Goal: Navigation & Orientation: Find specific page/section

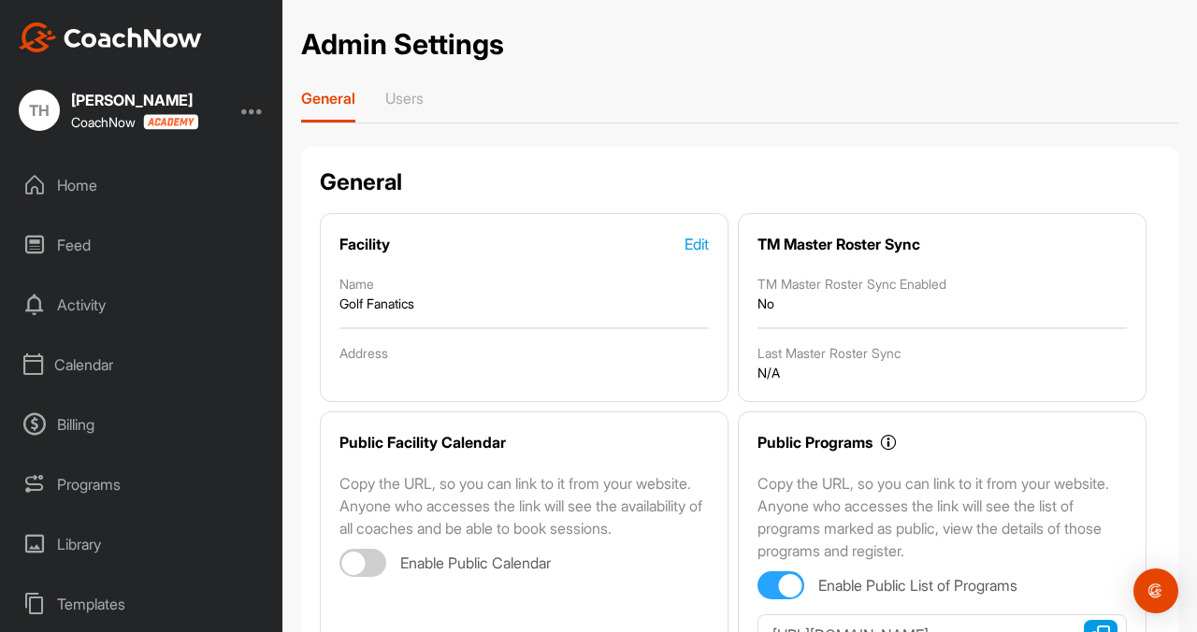
scroll to position [235, 0]
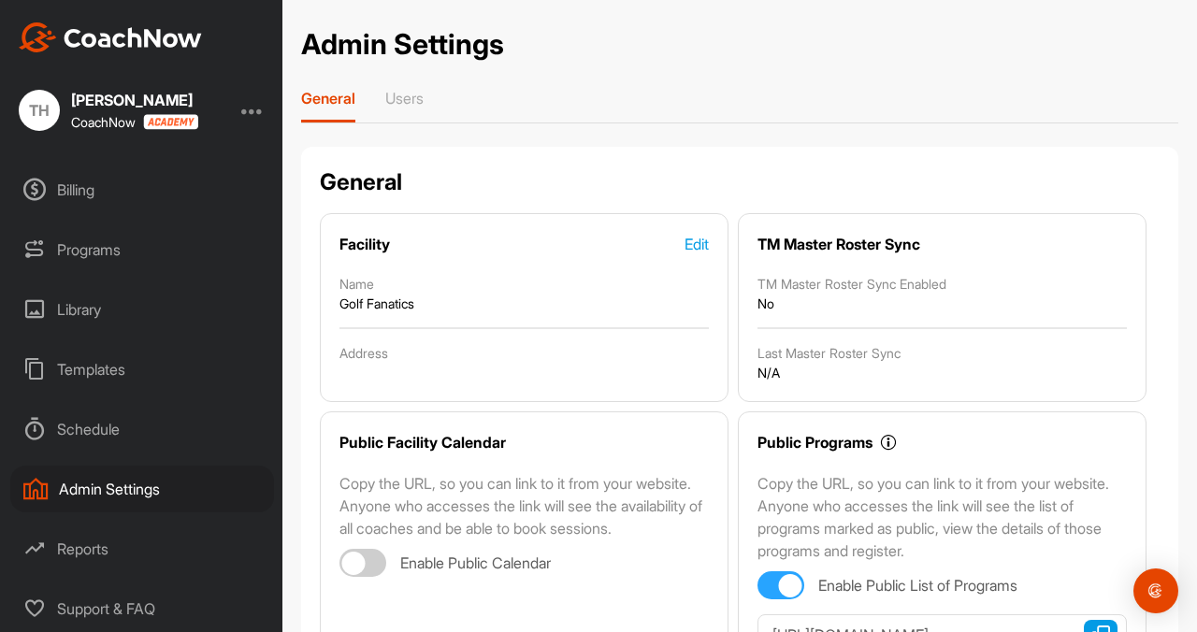
click at [61, 199] on div "Billing" at bounding box center [142, 189] width 264 height 47
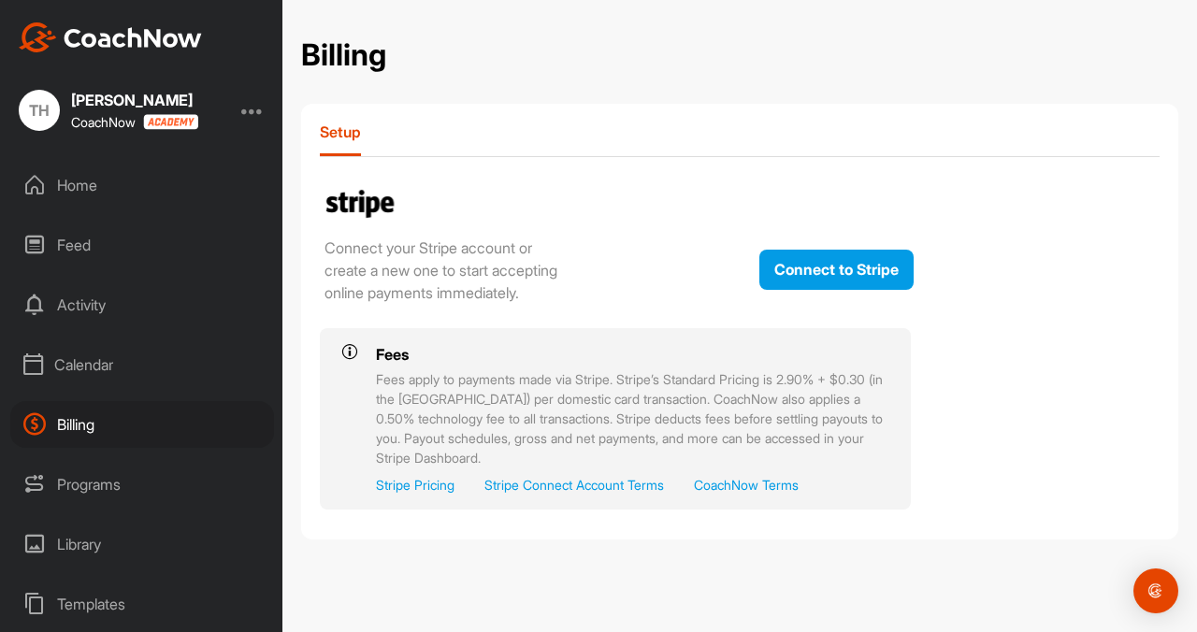
click at [109, 321] on div "Activity" at bounding box center [142, 305] width 264 height 47
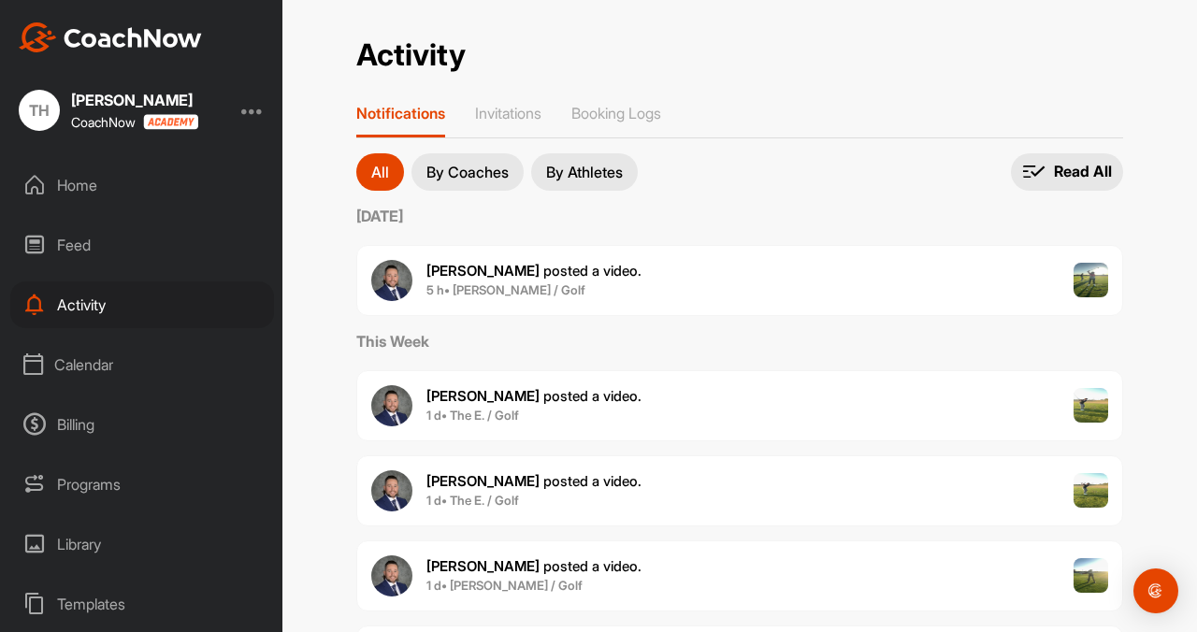
click at [84, 190] on div "Home" at bounding box center [142, 185] width 264 height 47
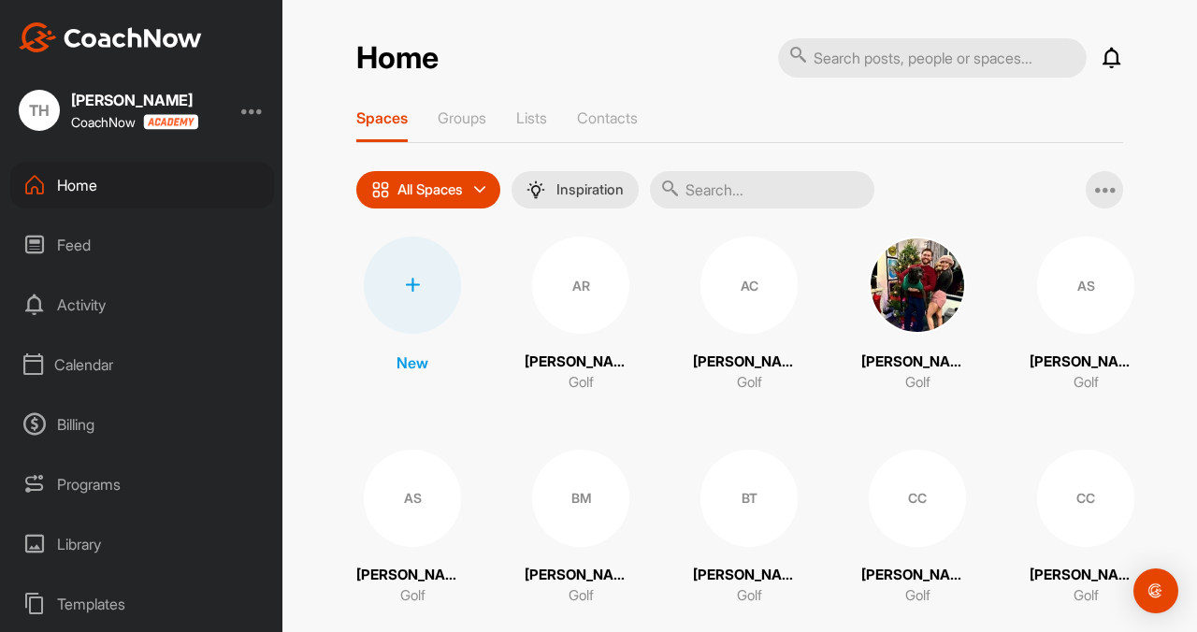
click at [751, 291] on div "AC" at bounding box center [749, 285] width 97 height 97
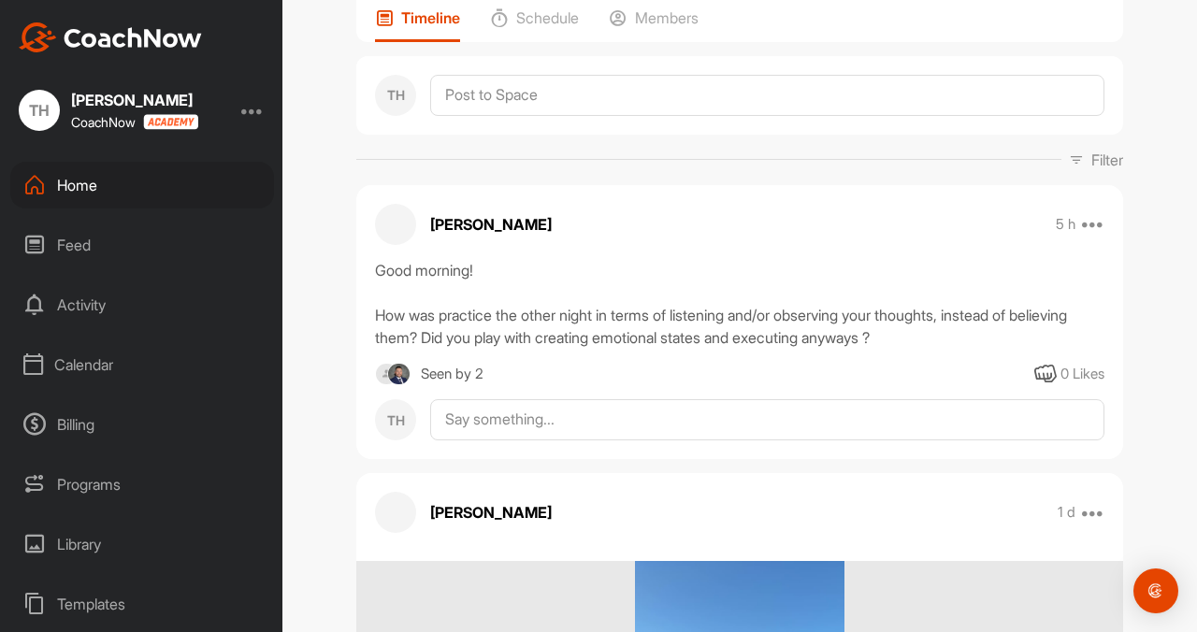
scroll to position [163, 0]
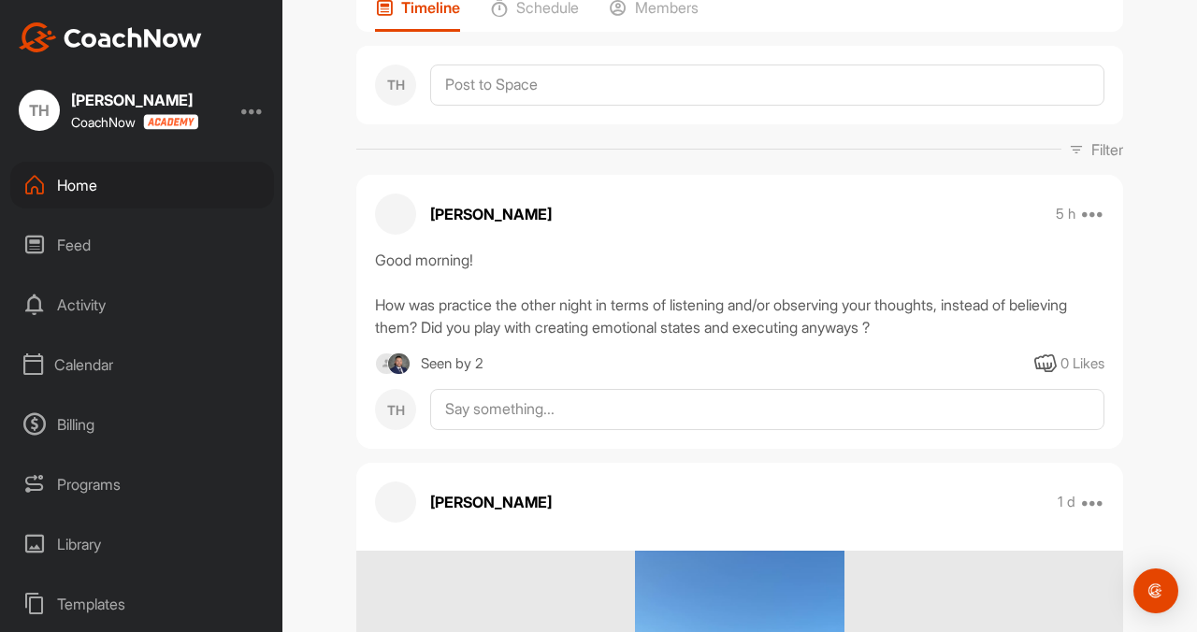
click at [84, 190] on div "Home" at bounding box center [142, 185] width 264 height 47
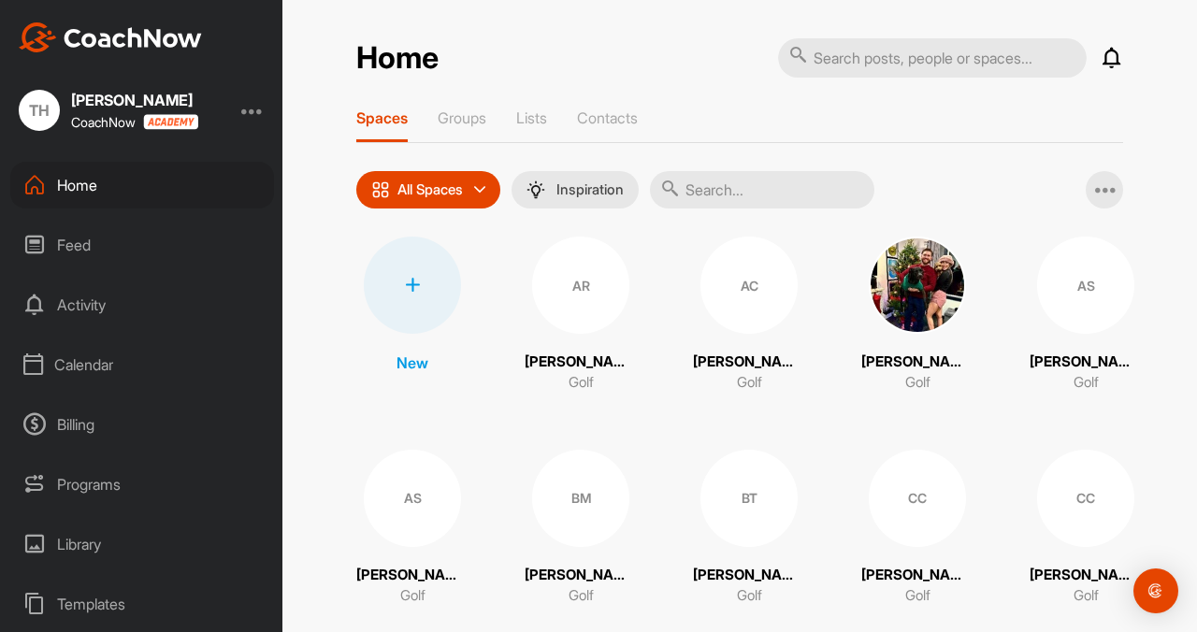
click at [86, 311] on div "Activity" at bounding box center [142, 305] width 264 height 47
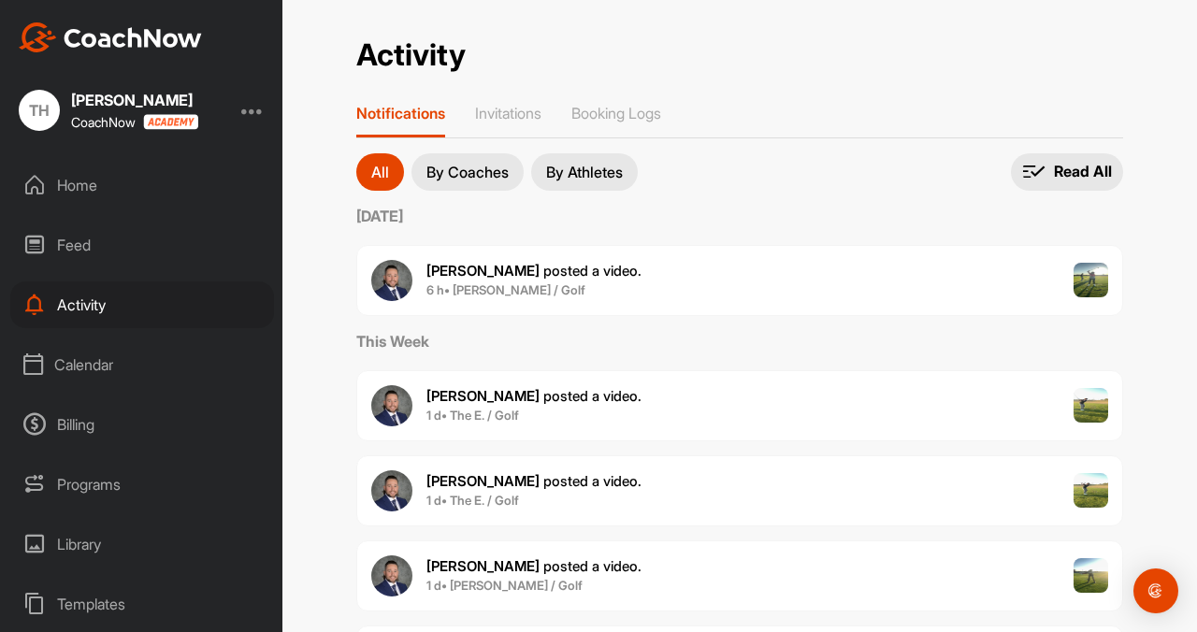
click at [112, 347] on div "Calendar" at bounding box center [142, 364] width 264 height 47
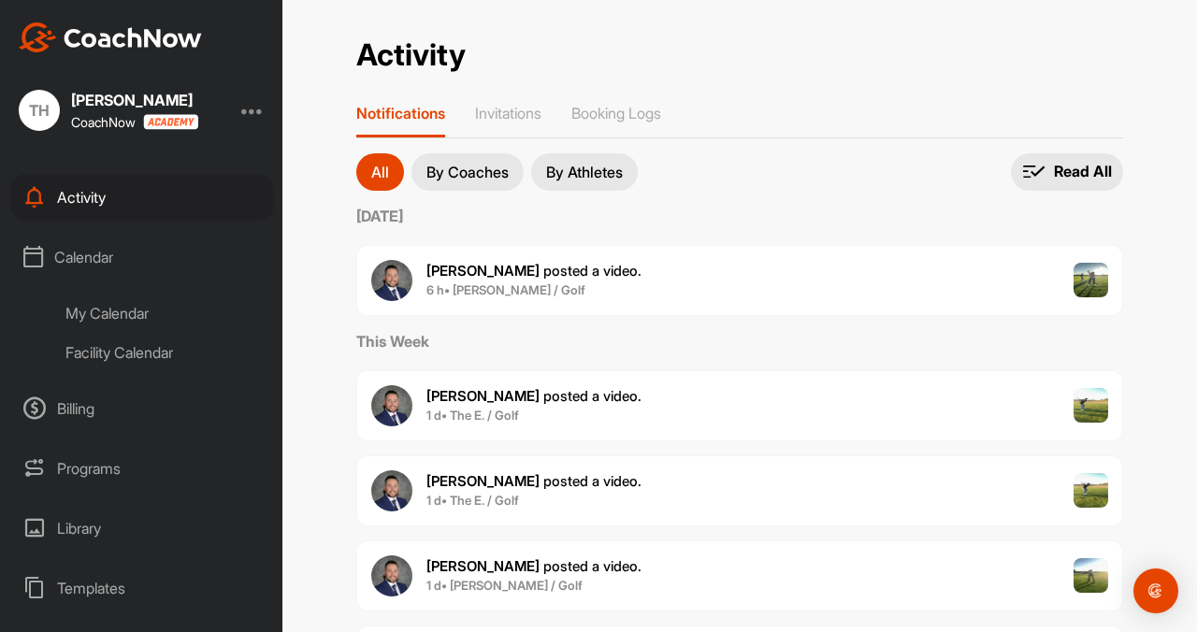
scroll to position [115, 0]
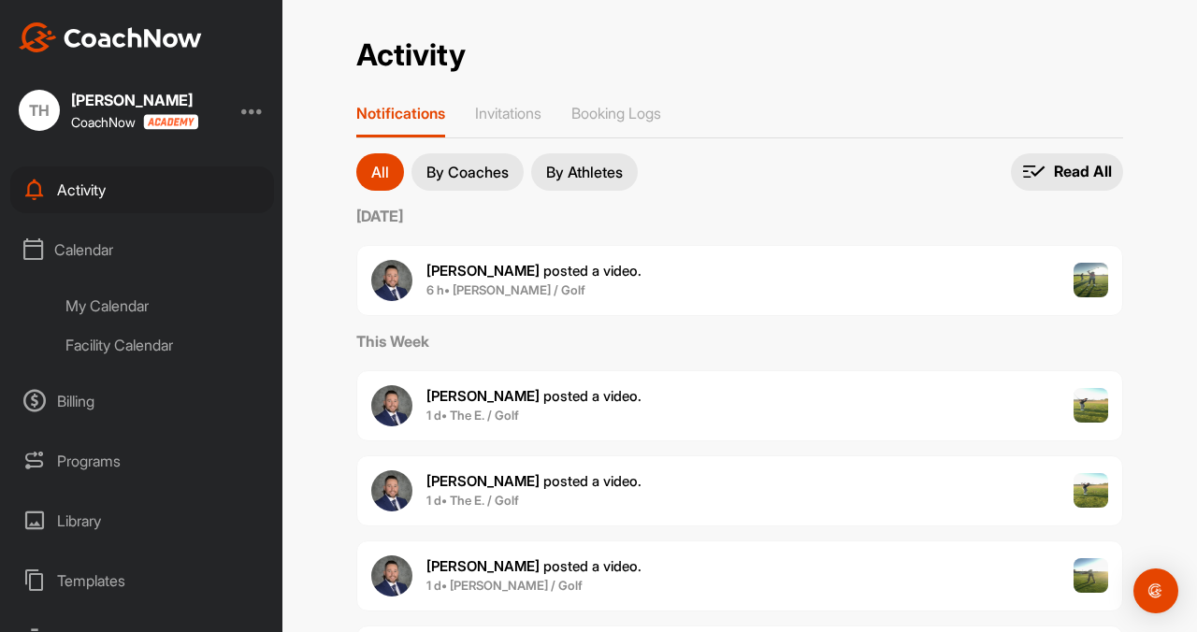
click at [81, 406] on div "Billing" at bounding box center [142, 401] width 264 height 47
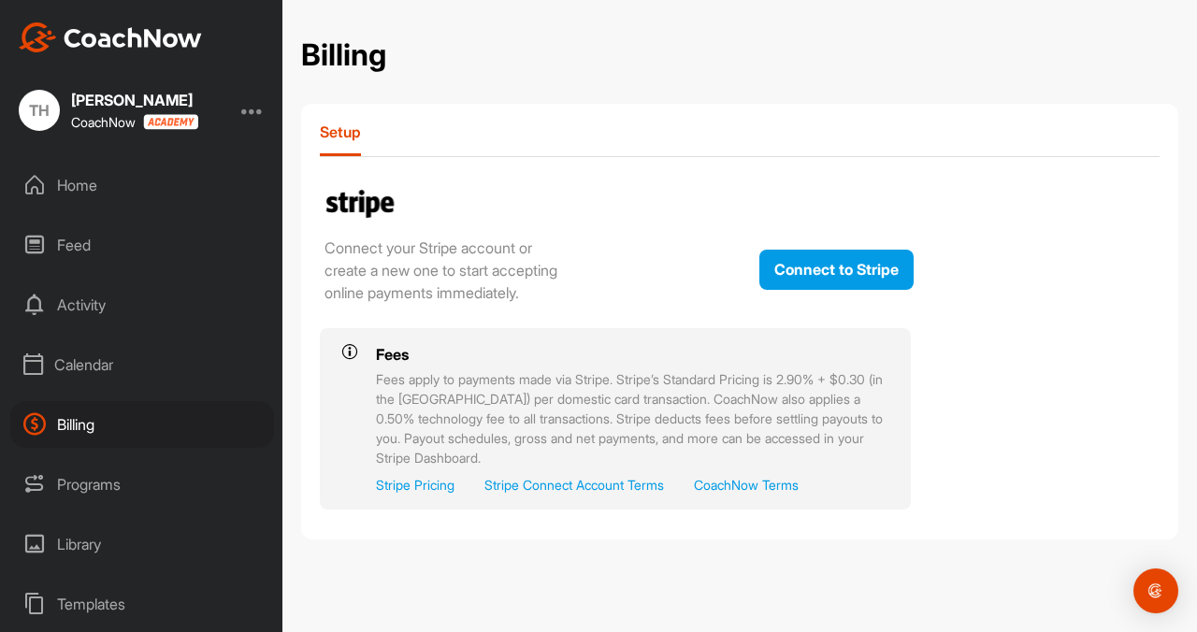
click at [102, 495] on div "Programs" at bounding box center [142, 484] width 264 height 47
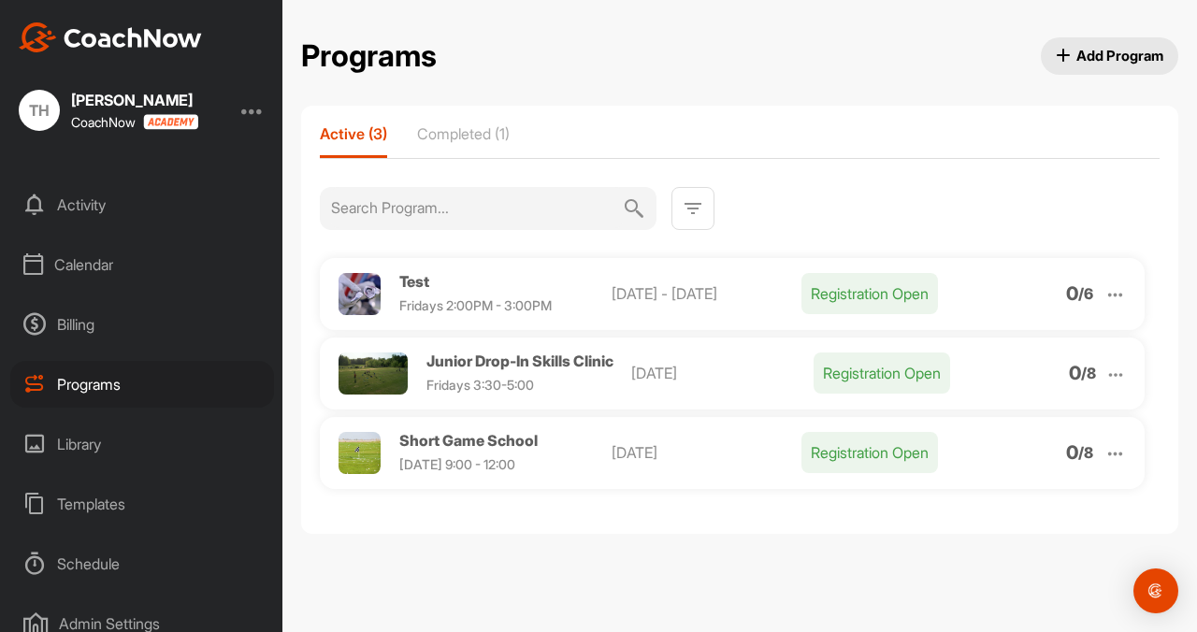
scroll to position [138, 0]
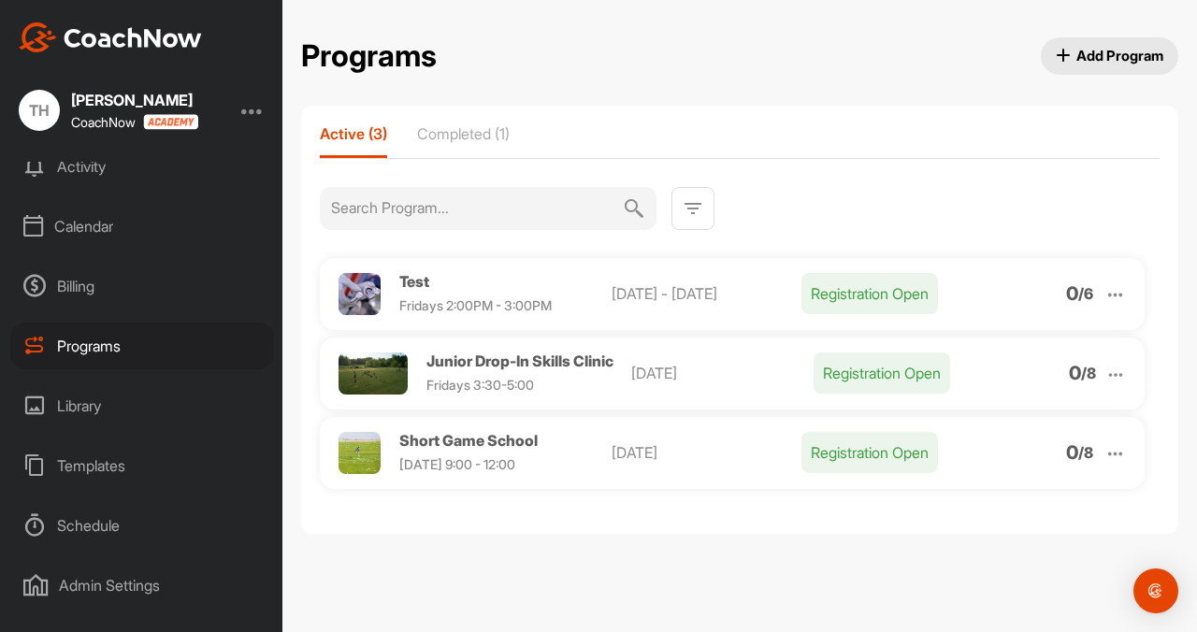
click at [87, 422] on div "Library" at bounding box center [142, 406] width 264 height 47
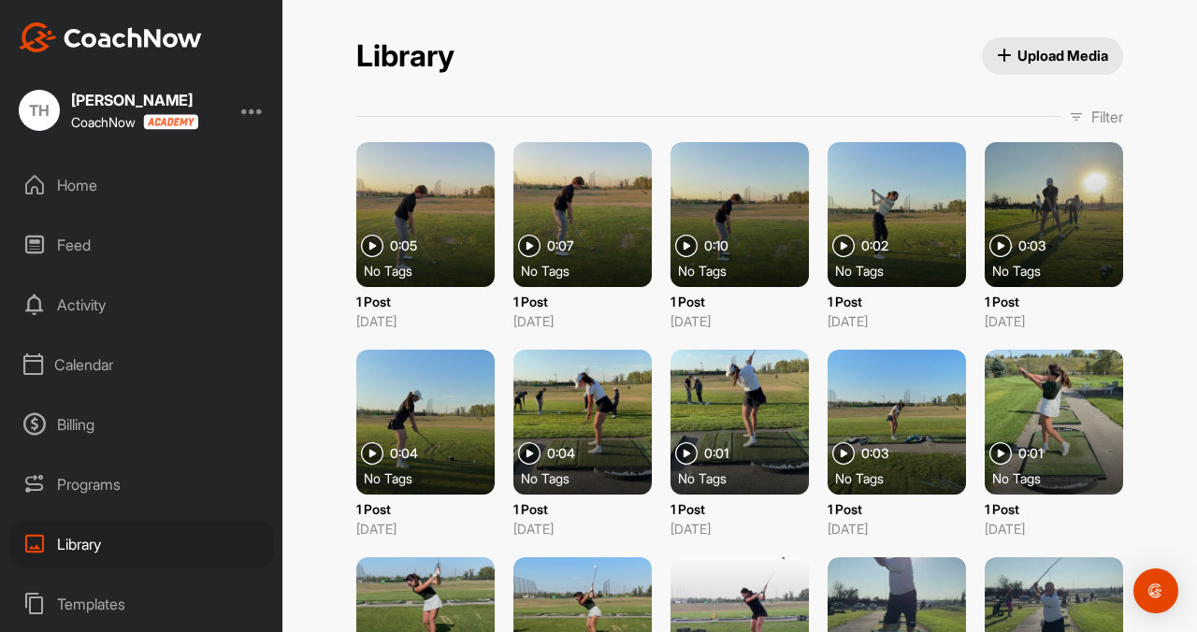
click at [106, 181] on div "Home" at bounding box center [142, 185] width 264 height 47
